Goal: Task Accomplishment & Management: Manage account settings

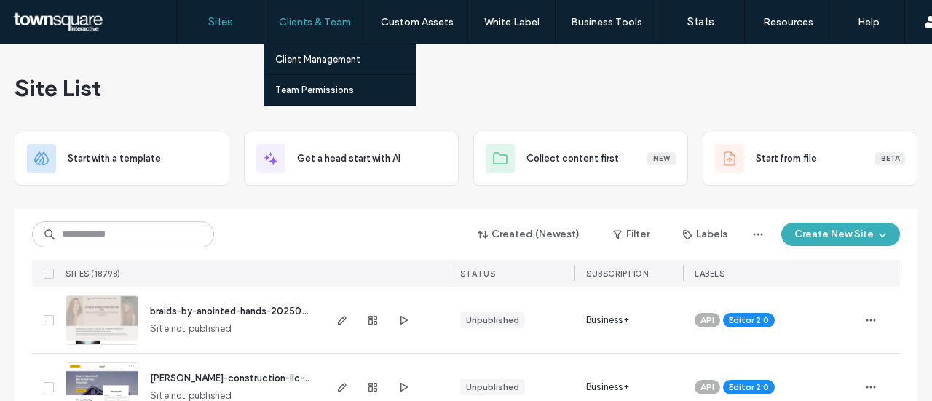
click at [316, 25] on label "Clients & Team" at bounding box center [315, 22] width 72 height 12
click at [331, 84] on label "Team Permissions" at bounding box center [314, 89] width 79 height 11
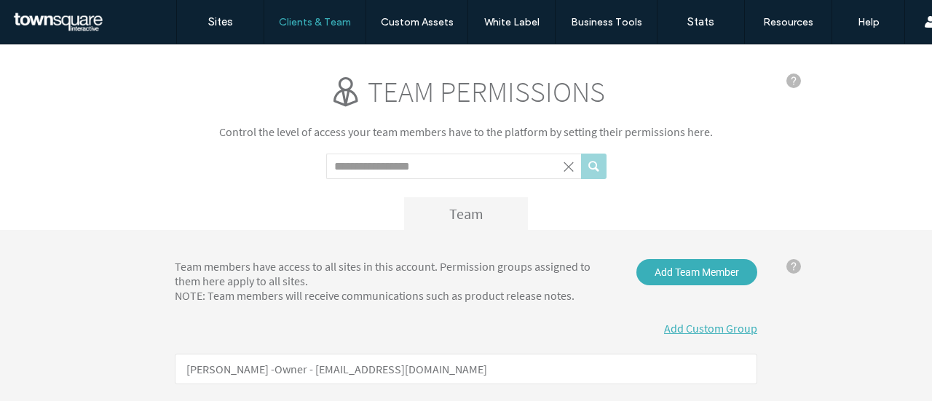
click input "Search term"
click button "submit"
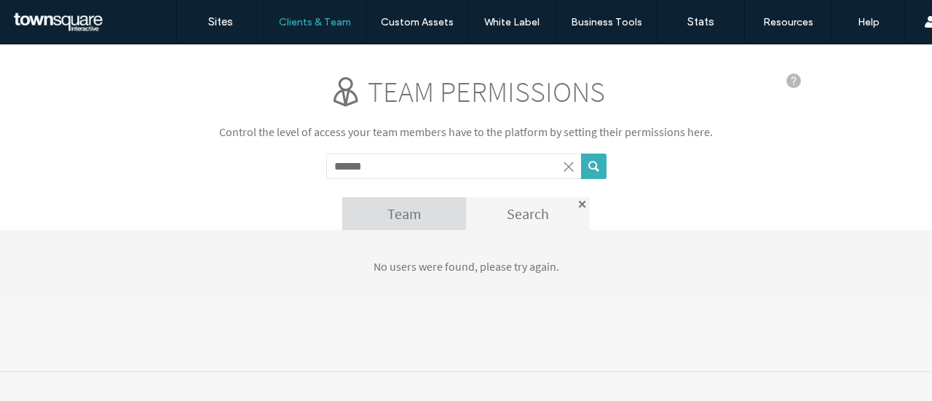
type input "******"
click button "submit"
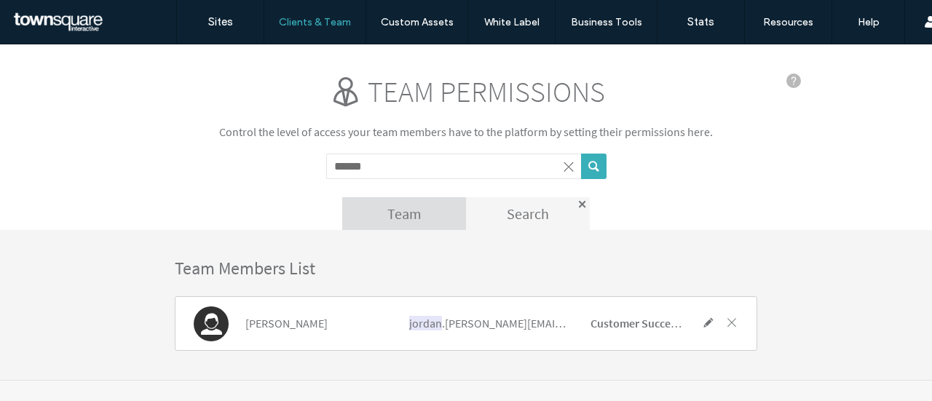
click span
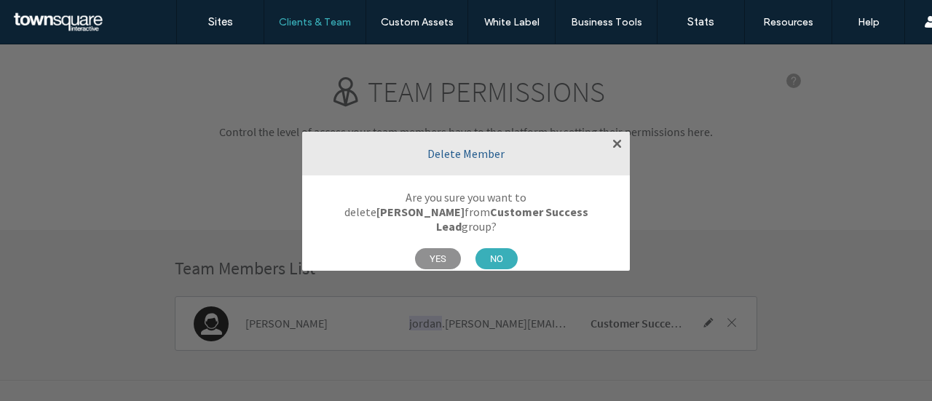
click at [432, 248] on span "YES" at bounding box center [438, 258] width 46 height 21
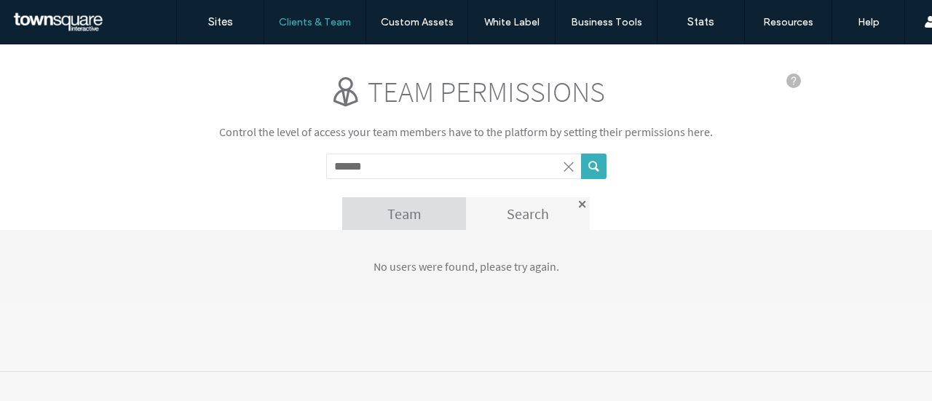
click input "******"
click div "Team"
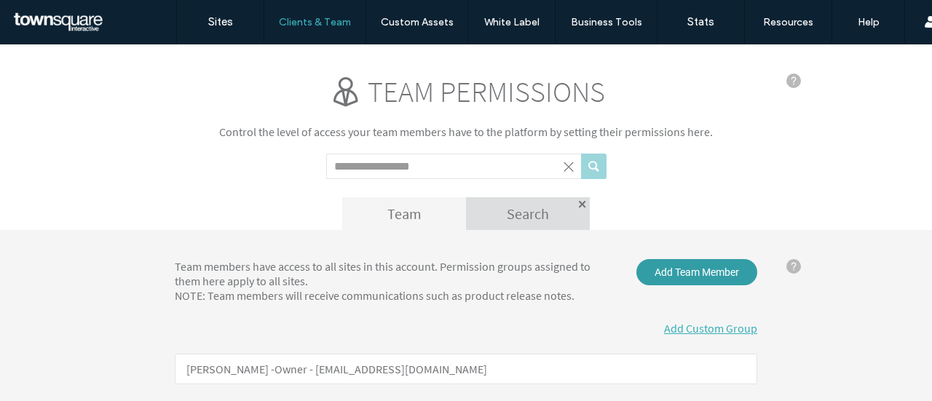
click at [689, 270] on span "Add Team Member" at bounding box center [696, 272] width 121 height 26
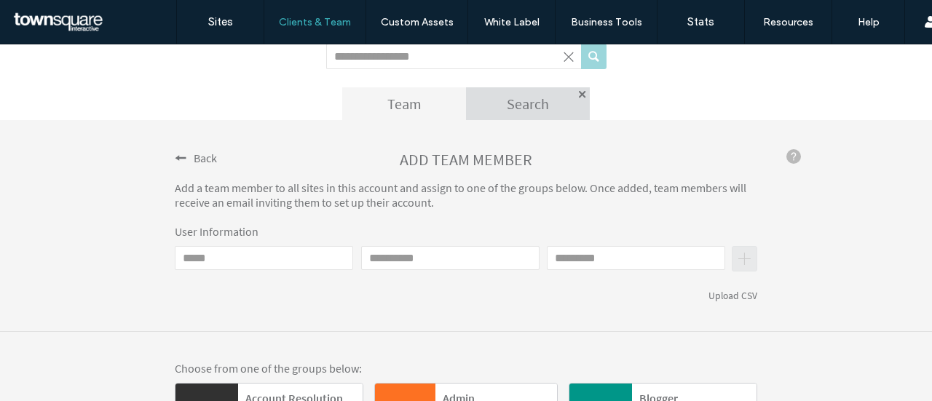
scroll to position [111, 0]
click input "Email"
type input "**********"
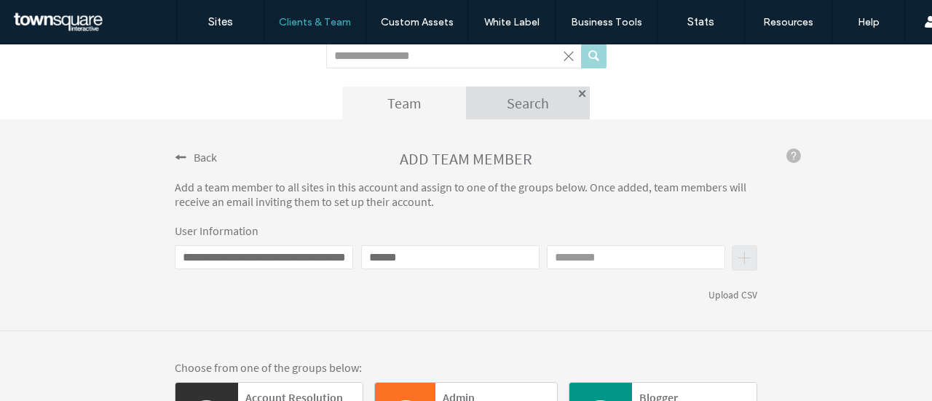
type input "******"
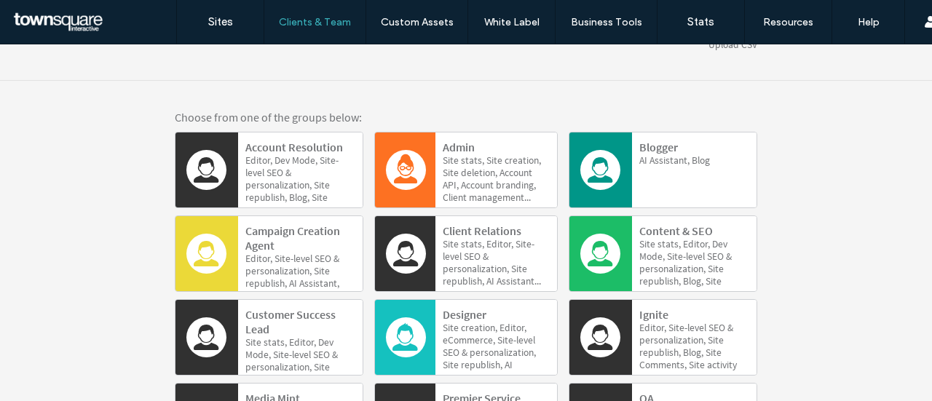
scroll to position [362, 0]
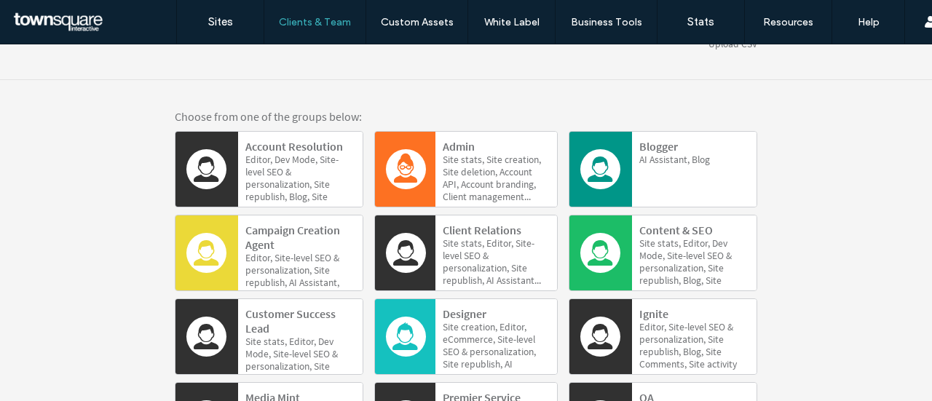
type input "****"
click at [285, 323] on b "Customer Success Lead" at bounding box center [290, 321] width 90 height 29
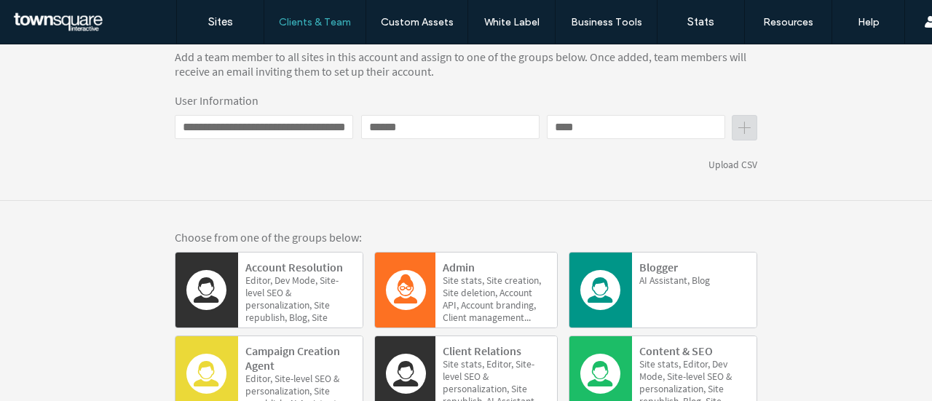
scroll to position [191, 0]
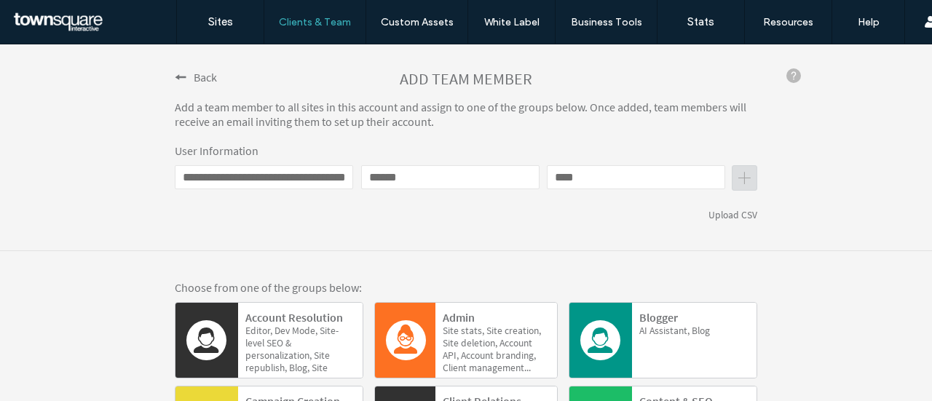
click button "submit"
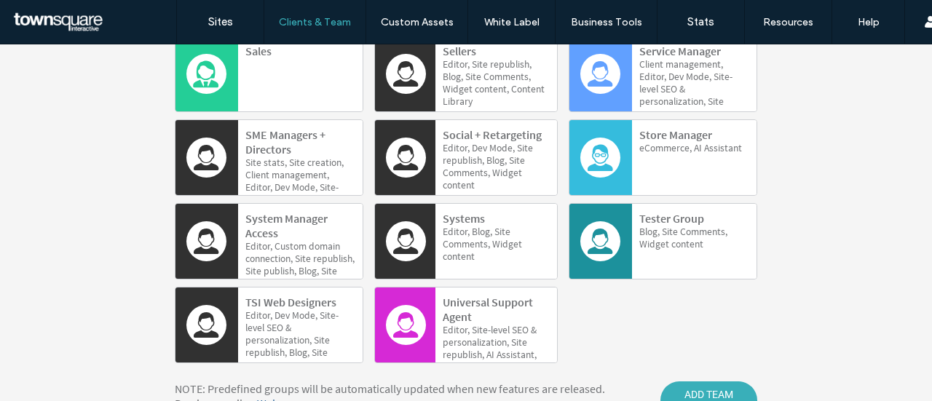
scroll to position [888, 0]
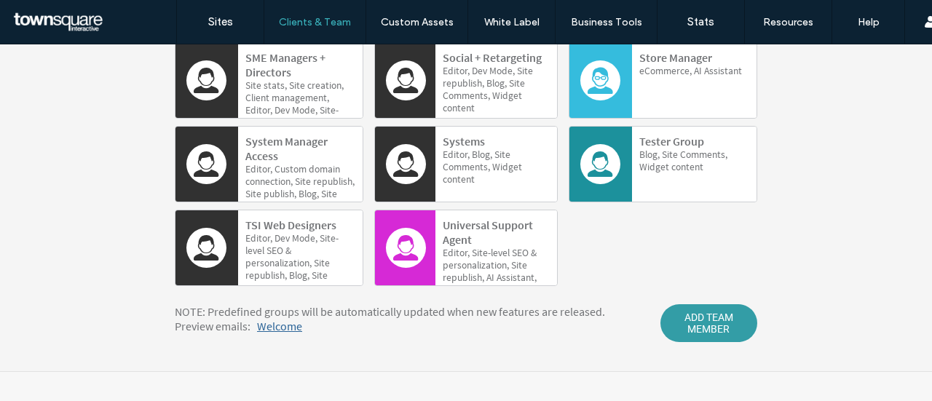
click at [675, 334] on span "ADD TEAM MEMBER" at bounding box center [708, 323] width 97 height 38
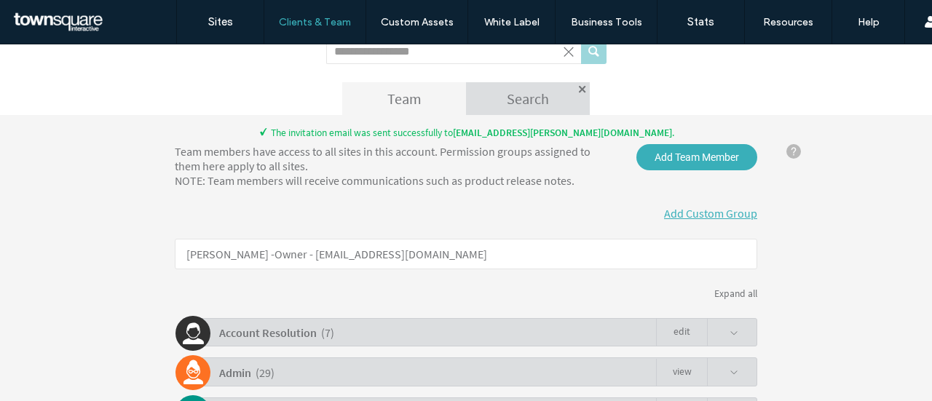
scroll to position [0, 0]
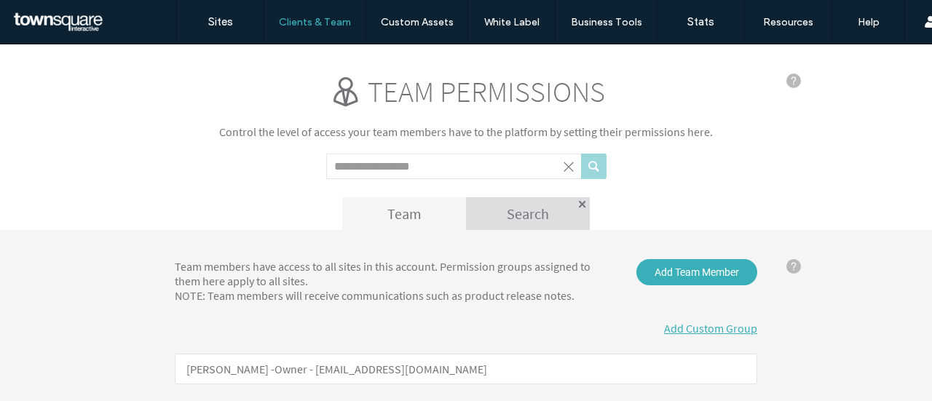
click input "Search term"
type input "*****"
click button "submit"
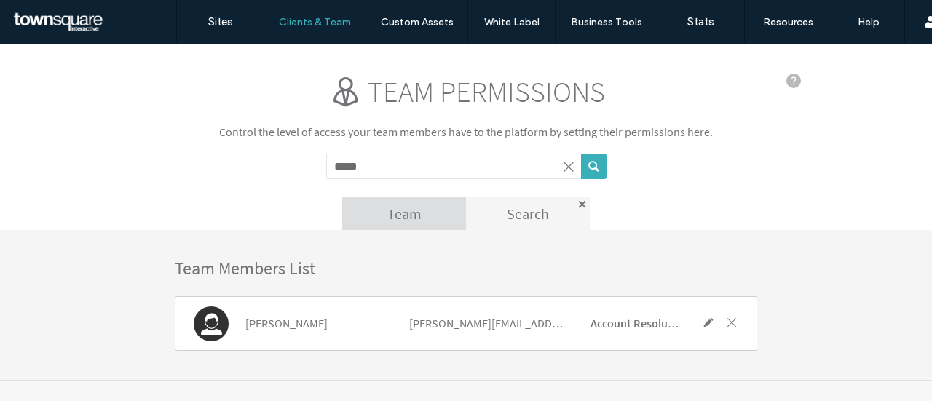
click span
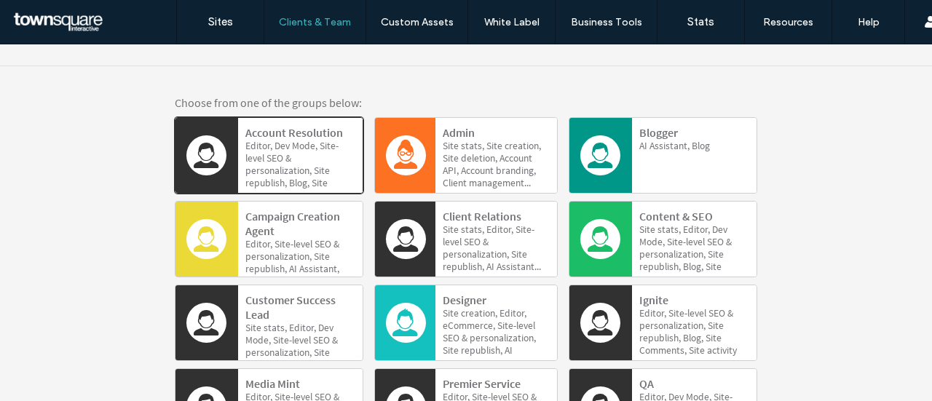
scroll to position [349, 0]
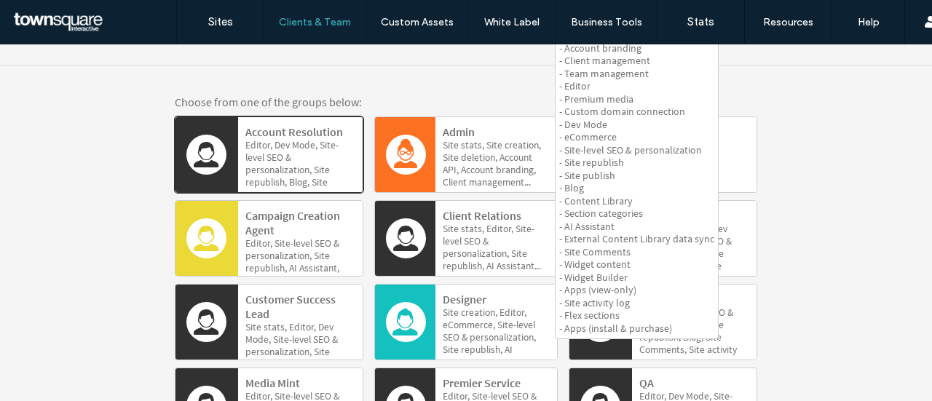
click at [494, 164] on span "Account" at bounding box center [477, 170] width 33 height 12
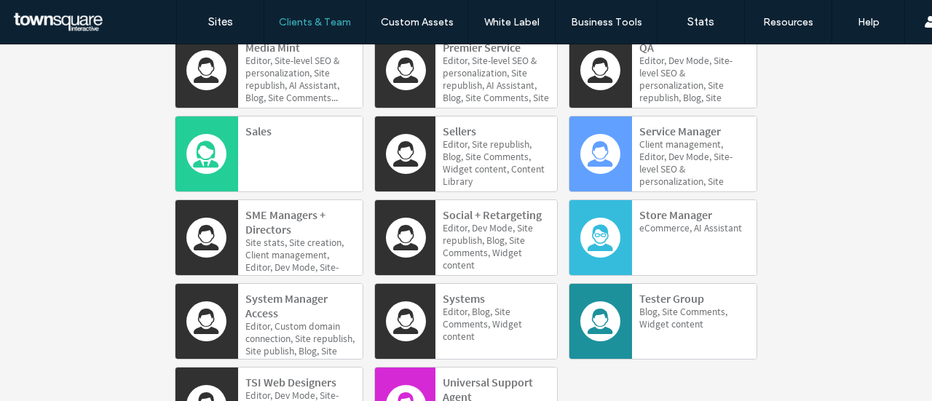
scroll to position [836, 0]
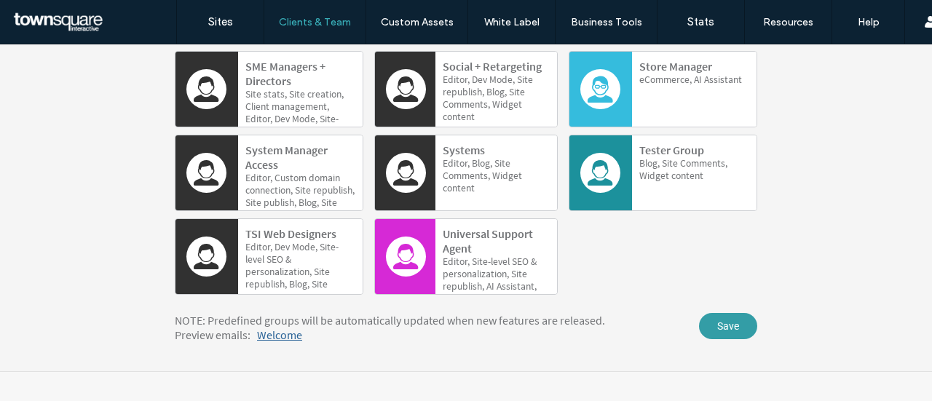
click at [731, 331] on span "Save" at bounding box center [728, 326] width 58 height 26
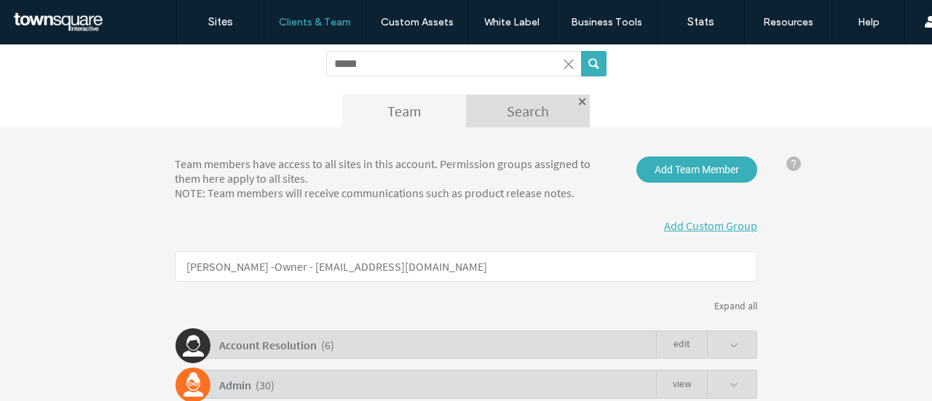
scroll to position [0, 0]
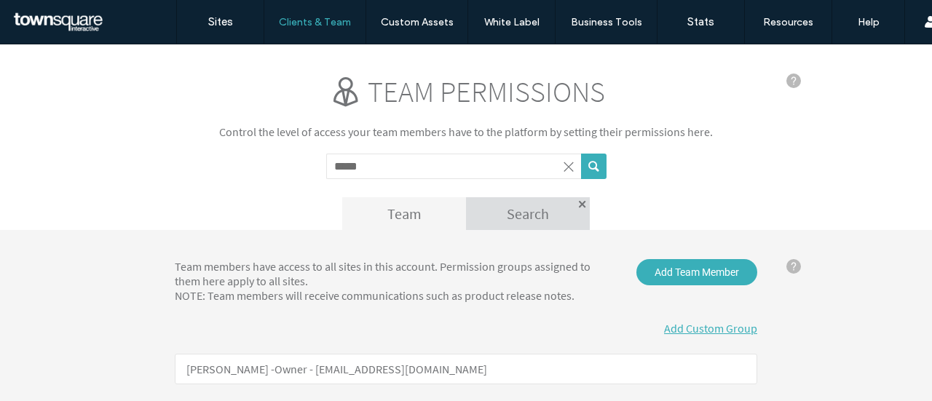
click input "*****"
click div "Search"
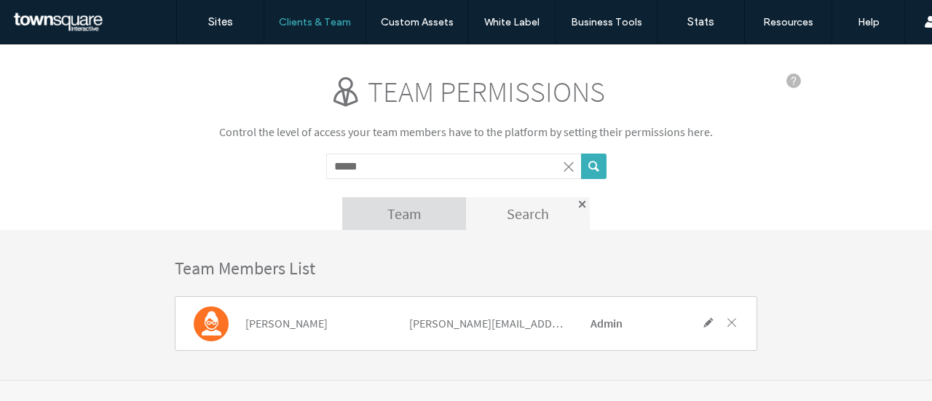
click span
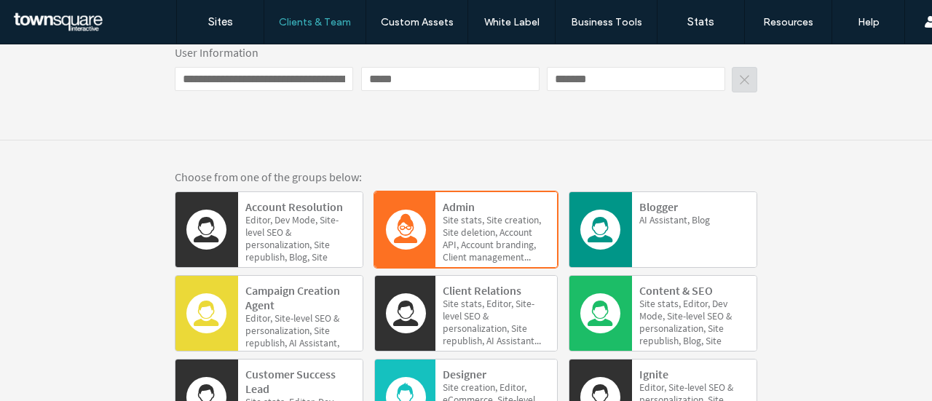
scroll to position [277, 0]
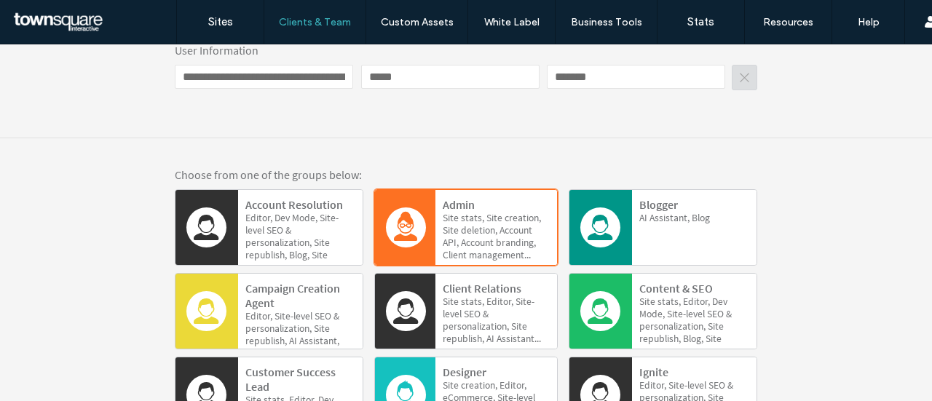
click at [197, 224] on span at bounding box center [206, 228] width 40 height 40
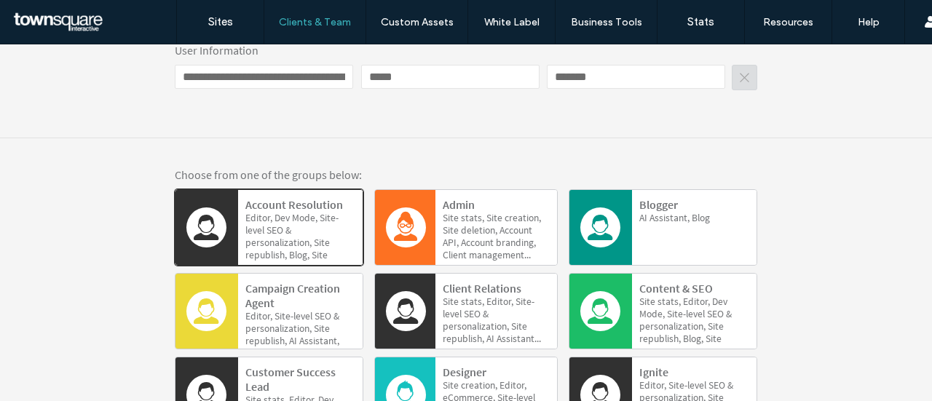
scroll to position [836, 0]
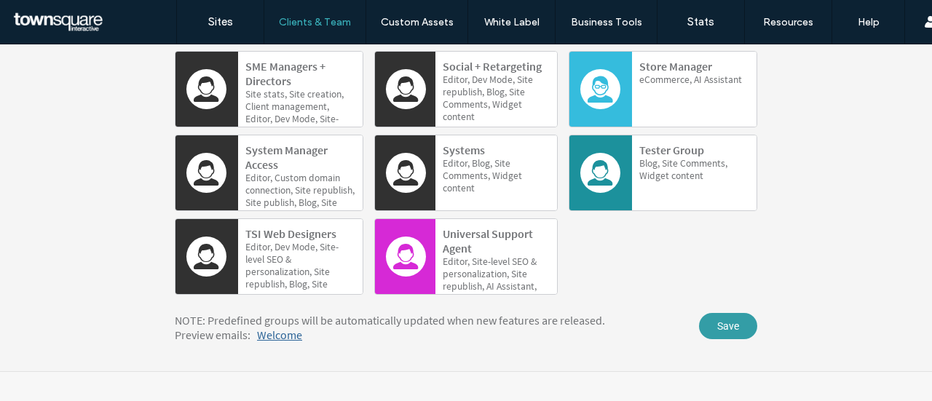
click at [735, 335] on span "Save" at bounding box center [728, 326] width 58 height 26
